Goal: Task Accomplishment & Management: Use online tool/utility

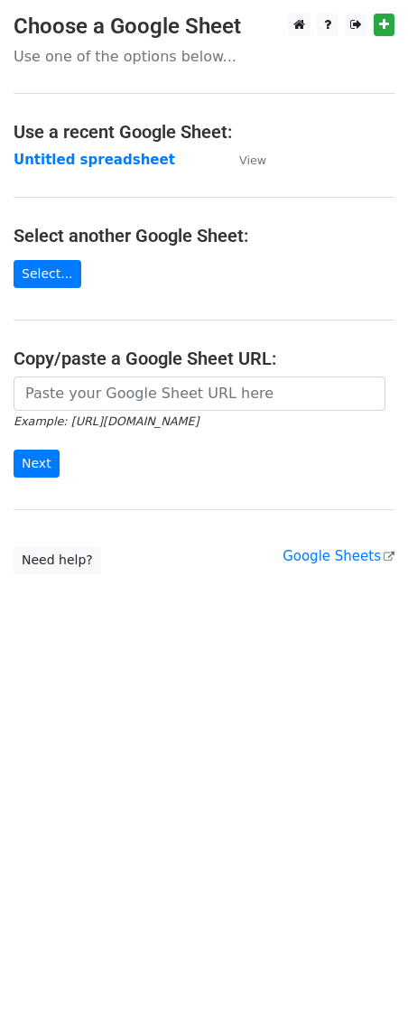
click at [88, 395] on input "url" at bounding box center [200, 394] width 372 height 34
type input "[URL][DOMAIN_NAME]"
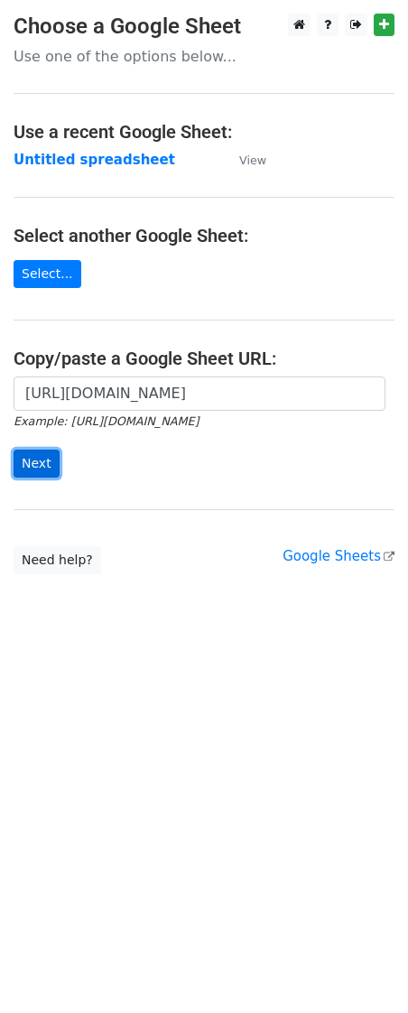
scroll to position [0, 0]
click at [19, 477] on input "Next" at bounding box center [37, 464] width 46 height 28
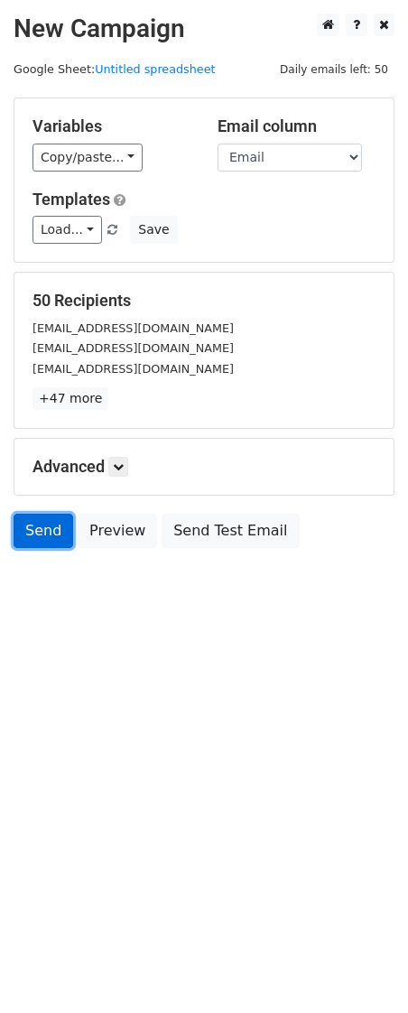
click at [52, 527] on link "Send" at bounding box center [44, 531] width 60 height 34
click at [38, 543] on link "Send" at bounding box center [44, 531] width 60 height 34
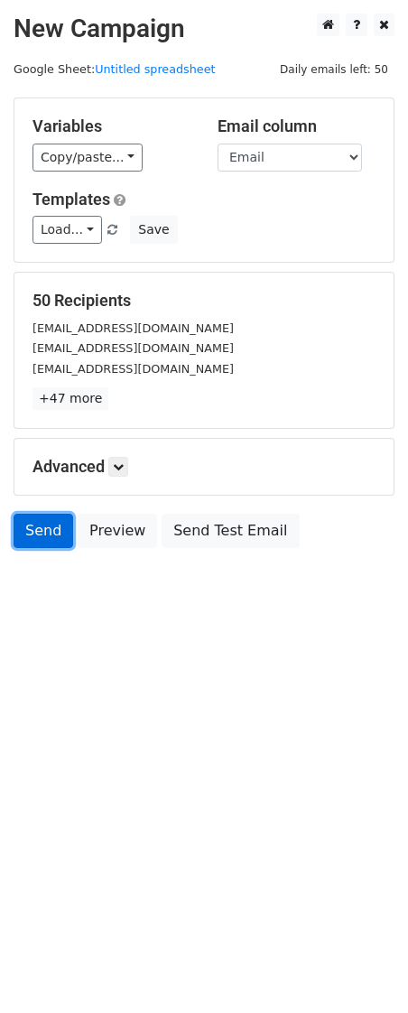
click at [38, 543] on link "Send" at bounding box center [44, 531] width 60 height 34
